Goal: Register for event/course

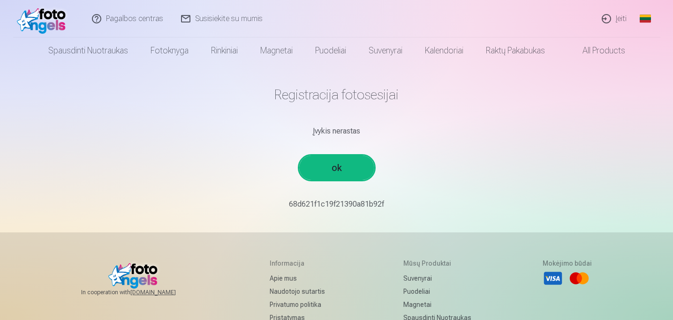
click at [356, 165] on link "ok" at bounding box center [336, 168] width 75 height 24
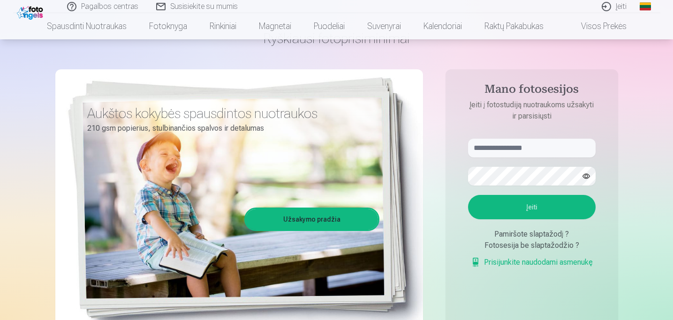
scroll to position [75, 0]
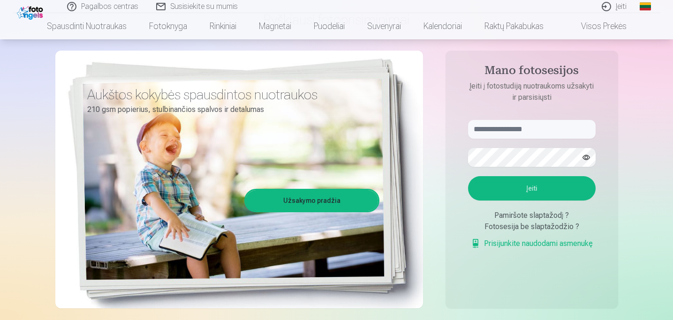
click at [513, 218] on div "Pamiršote slaptažodį ?" at bounding box center [532, 215] width 128 height 11
click at [513, 223] on div "Fotosesija be slaptažodžio ?" at bounding box center [532, 226] width 128 height 11
